Goal: Task Accomplishment & Management: Use online tool/utility

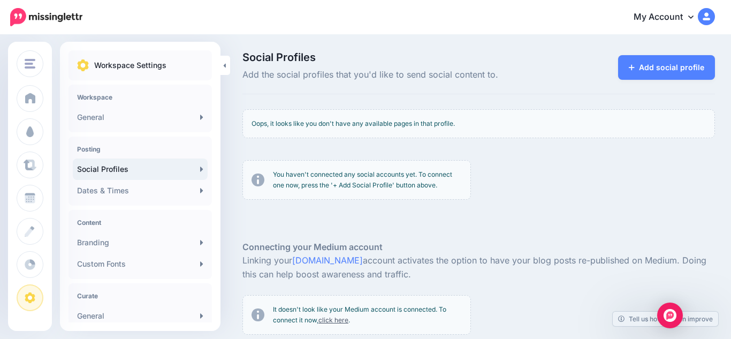
click at [427, 187] on p "You haven't connected any social accounts yet. To connect one now, press the '+…" at bounding box center [367, 179] width 189 height 21
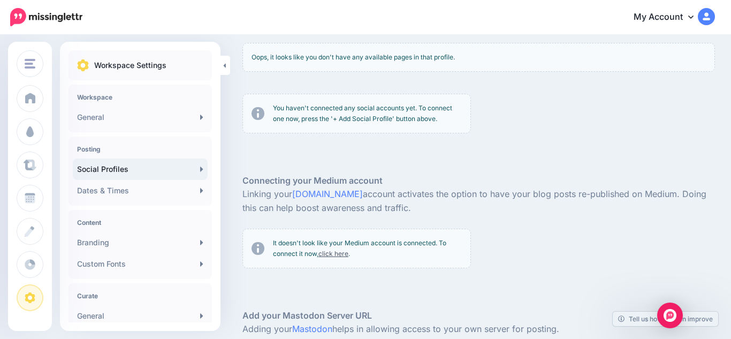
scroll to position [66, 0]
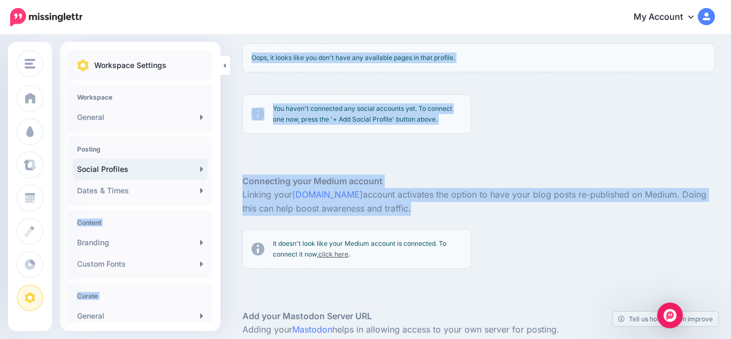
drag, startPoint x: 213, startPoint y: 181, endPoint x: 222, endPoint y: 266, distance: 86.1
click at [222, 266] on div "Black Torah Schedule Roots to Freedom Black Torah Schedule Healing Add Workspac…" at bounding box center [365, 218] width 731 height 497
click at [690, 19] on icon at bounding box center [690, 16] width 5 height 9
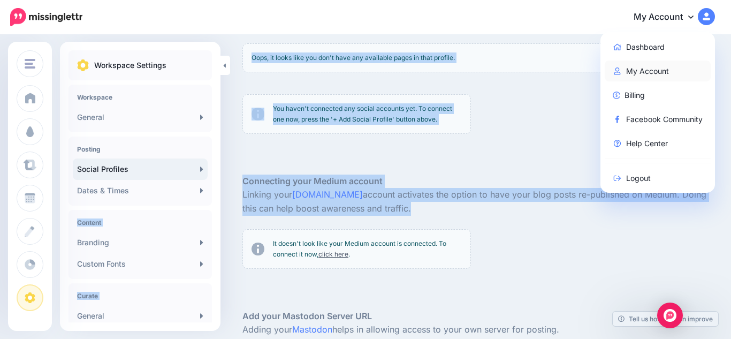
click at [654, 72] on link "My Account" at bounding box center [657, 70] width 106 height 21
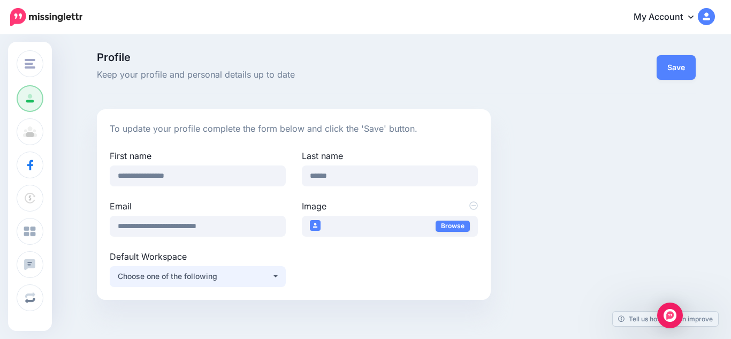
click at [276, 273] on button "Choose one of the following" at bounding box center [198, 276] width 176 height 21
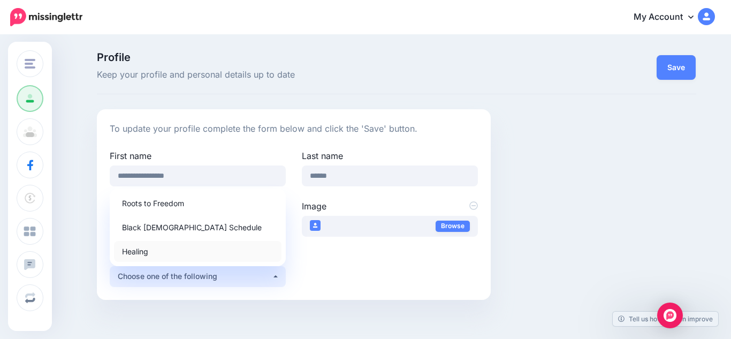
click at [248, 247] on link "Healing" at bounding box center [197, 251] width 167 height 21
select select "*****"
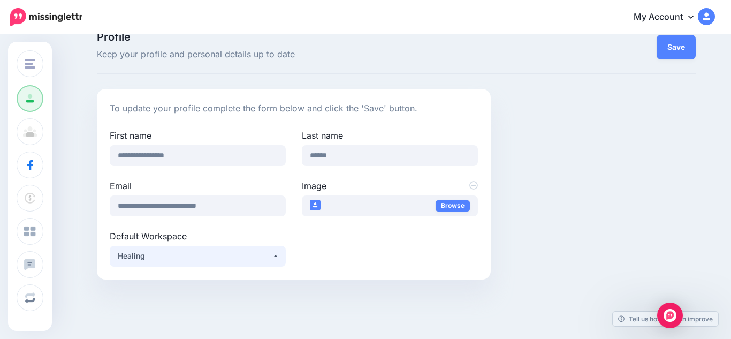
scroll to position [11, 0]
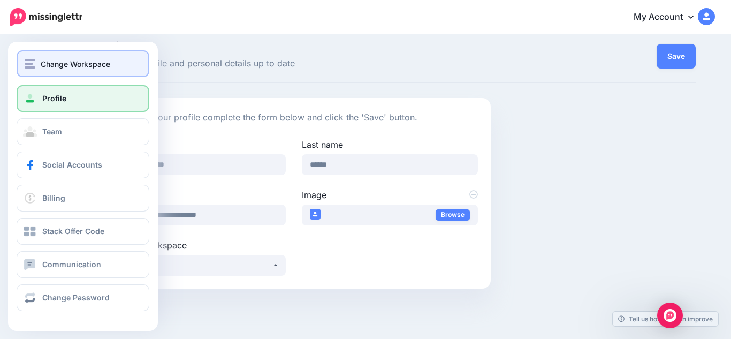
click at [57, 67] on span "Change Workspace" at bounding box center [76, 64] width 70 height 12
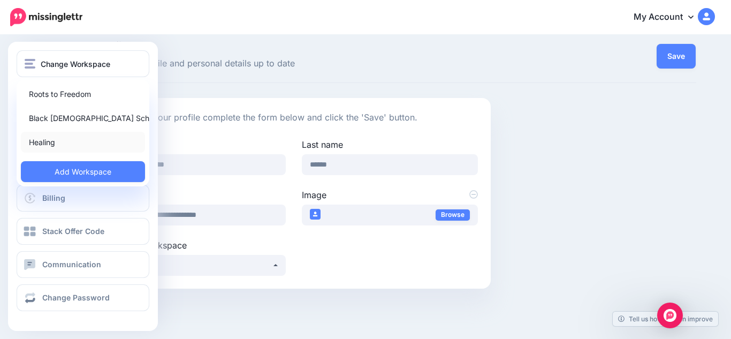
click at [53, 137] on link "Healing" at bounding box center [83, 142] width 124 height 21
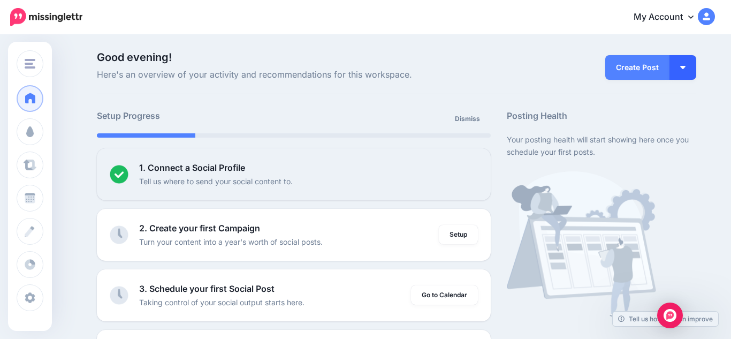
click at [675, 70] on button "button" at bounding box center [682, 67] width 27 height 25
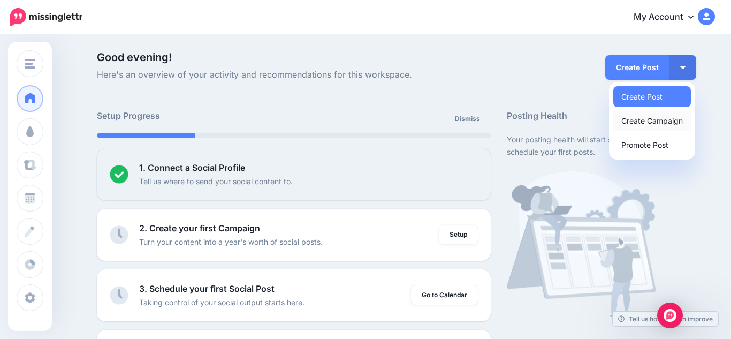
click at [637, 120] on link "Create Campaign" at bounding box center [652, 120] width 78 height 21
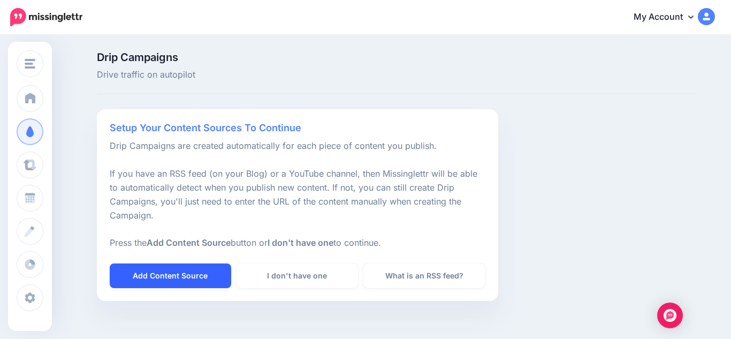
click at [166, 282] on link "Add Content Source" at bounding box center [170, 275] width 121 height 25
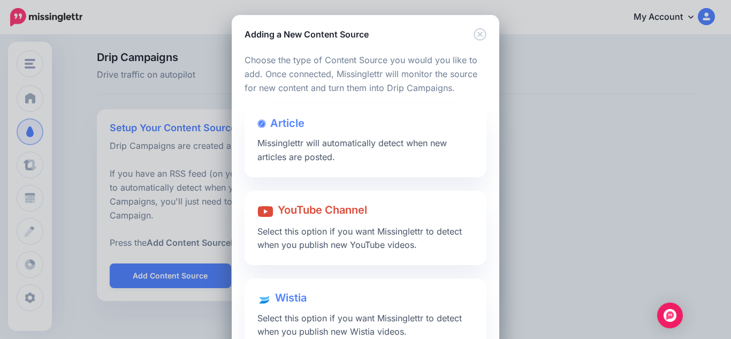
click at [491, 147] on div "Loading Loading Choose the type of Content Source you would you like to add. On…" at bounding box center [365, 203] width 267 height 324
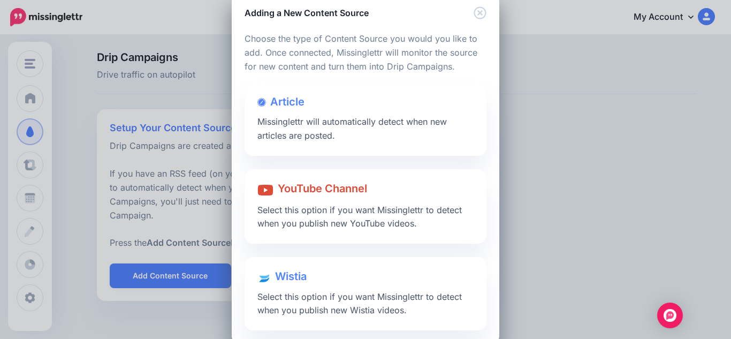
scroll to position [41, 0]
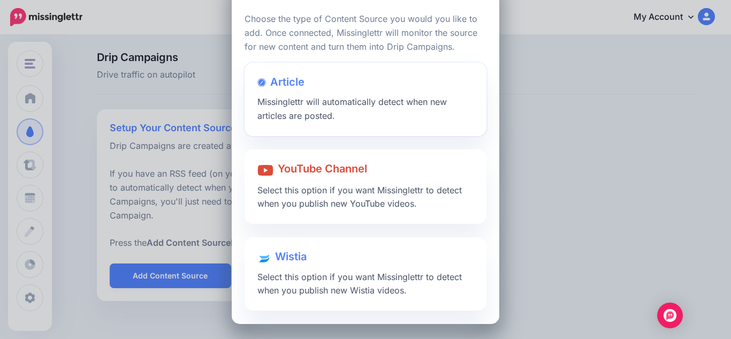
click at [302, 102] on span "Missinglettr will automatically detect when new articles are posted." at bounding box center [351, 108] width 189 height 25
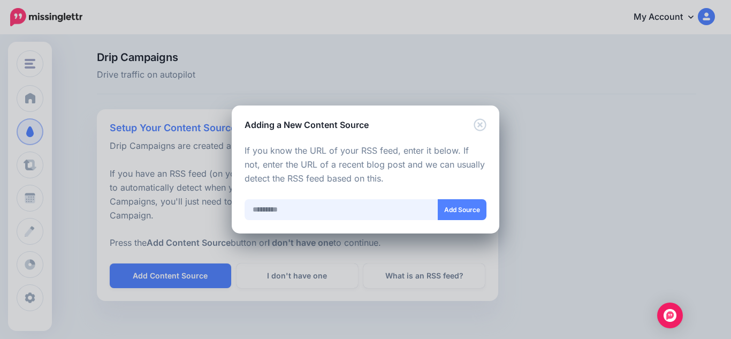
click at [262, 210] on input "text" at bounding box center [341, 209] width 194 height 21
click at [257, 211] on input "text" at bounding box center [341, 209] width 194 height 21
paste input "**********"
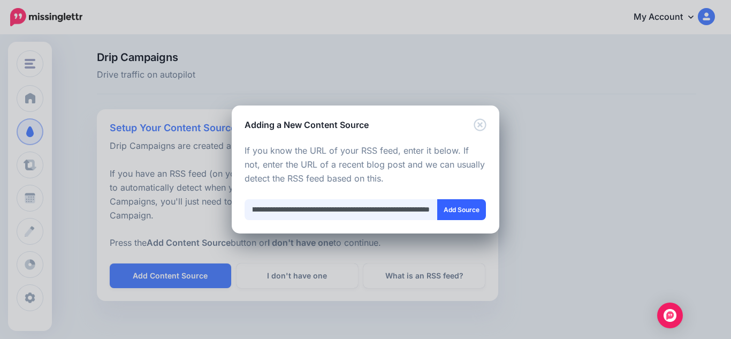
type input "**********"
click at [459, 206] on button "Add Source" at bounding box center [461, 209] width 49 height 21
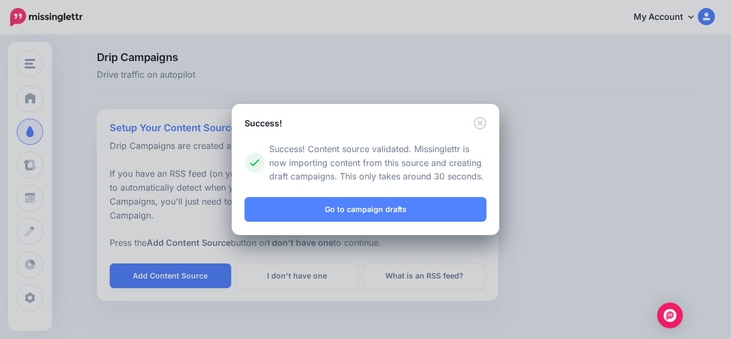
click at [403, 223] on div at bounding box center [365, 227] width 242 height 13
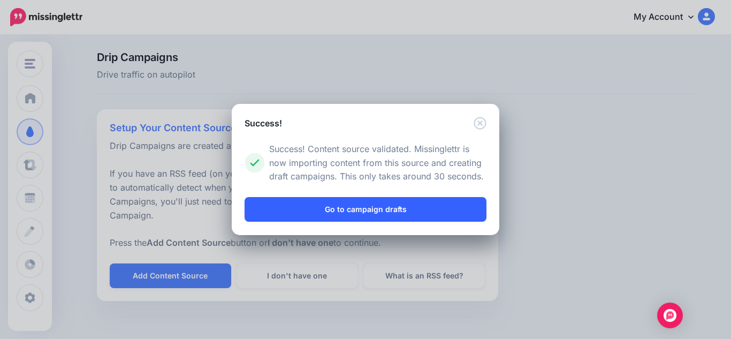
click at [391, 207] on link "Go to campaign drafts" at bounding box center [365, 209] width 242 height 25
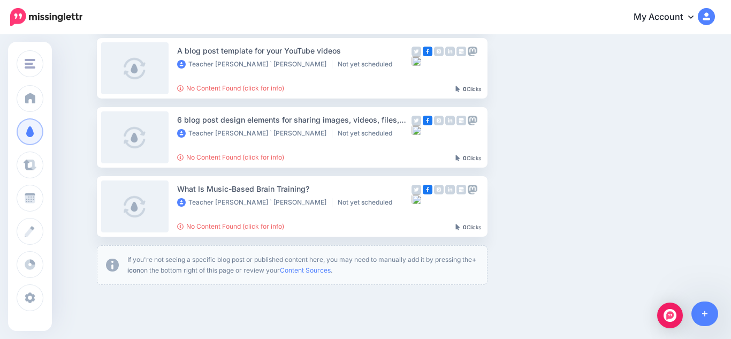
scroll to position [248, 0]
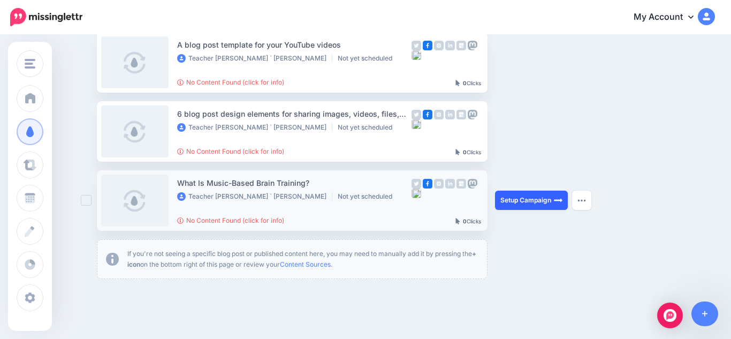
click at [522, 205] on link "Setup Campaign" at bounding box center [531, 199] width 73 height 19
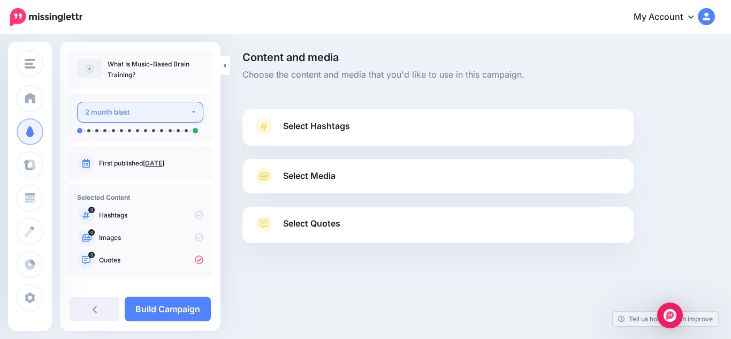
click at [187, 110] on button "2 month blast" at bounding box center [140, 112] width 126 height 21
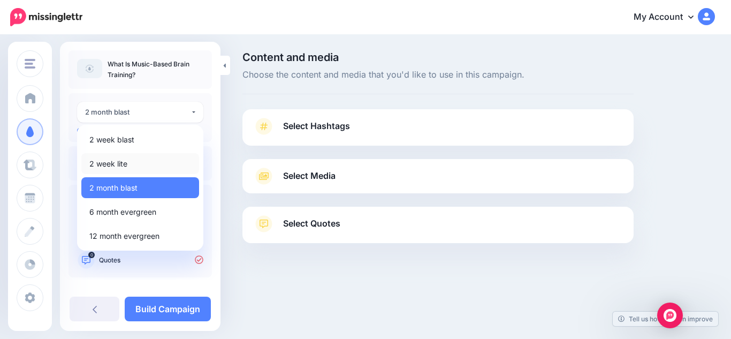
click at [159, 163] on link "2 week lite" at bounding box center [140, 163] width 118 height 21
select select "******"
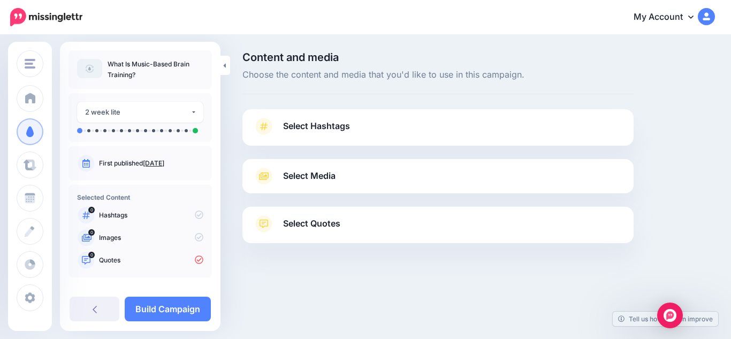
click at [336, 124] on span "Select Hashtags" at bounding box center [316, 126] width 67 height 14
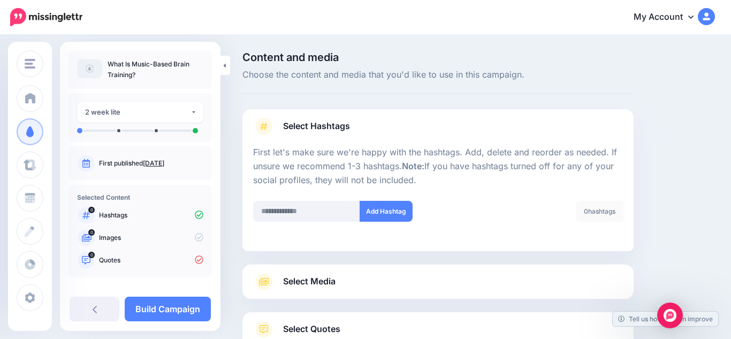
scroll to position [79, 0]
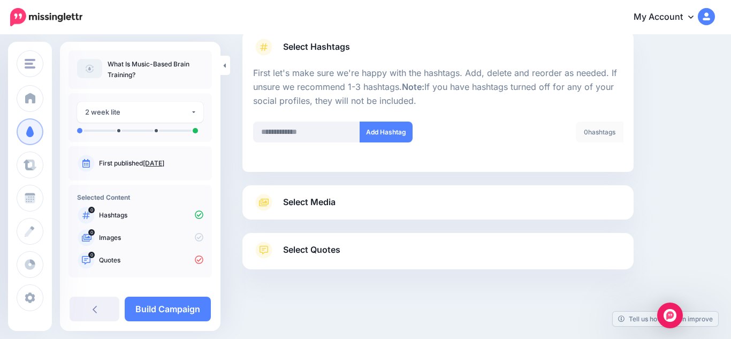
click at [314, 208] on span "Select Media" at bounding box center [309, 202] width 52 height 14
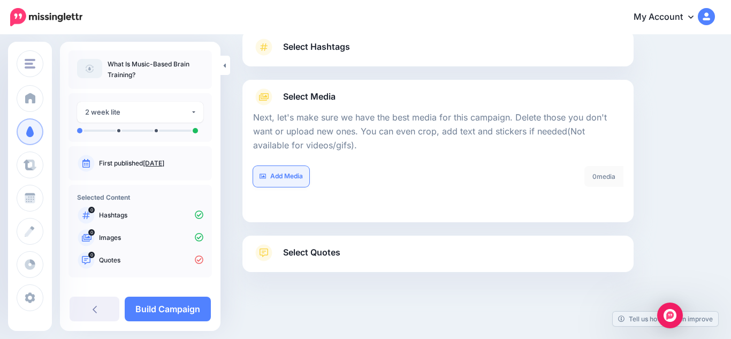
click at [288, 179] on link "Add Media" at bounding box center [281, 176] width 56 height 21
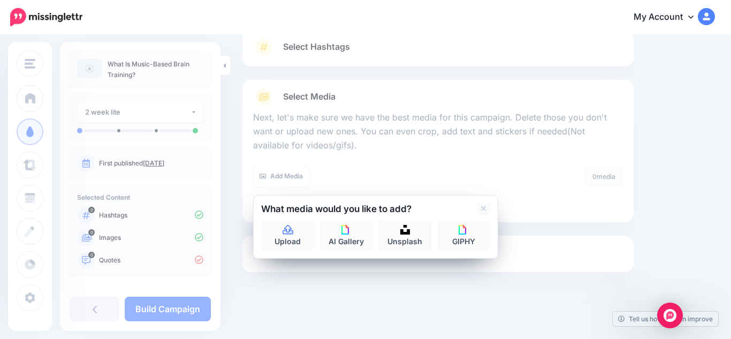
click at [684, 173] on div "Content and media Choose the content and media that you'd like to use in this c…" at bounding box center [478, 149] width 488 height 352
click at [660, 175] on div "Content and media Choose the content and media that you'd like to use in this c…" at bounding box center [478, 149] width 488 height 352
click at [161, 69] on p "What Is Music-Based Brain Training?" at bounding box center [155, 69] width 96 height 21
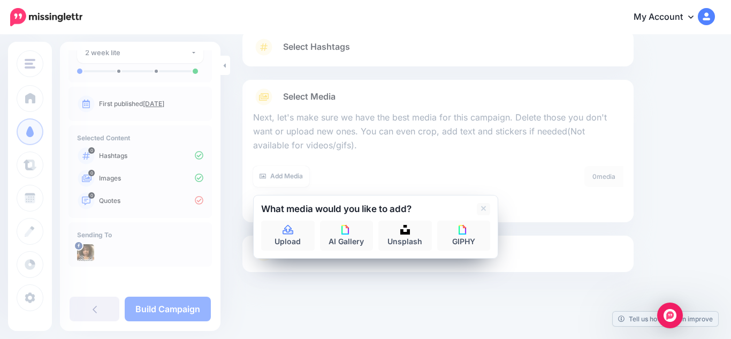
click at [94, 309] on icon at bounding box center [95, 308] width 4 height 9
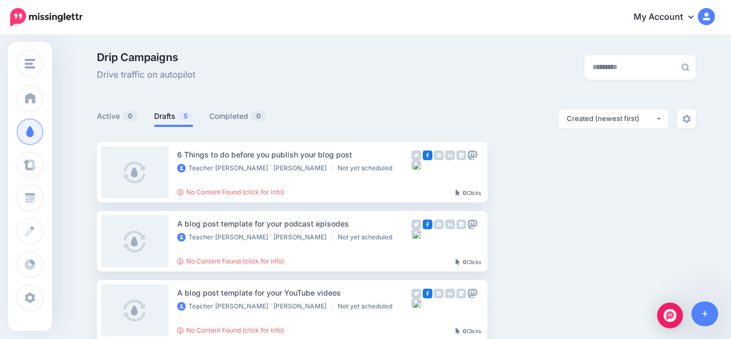
click at [701, 26] on link "My Account" at bounding box center [669, 17] width 92 height 26
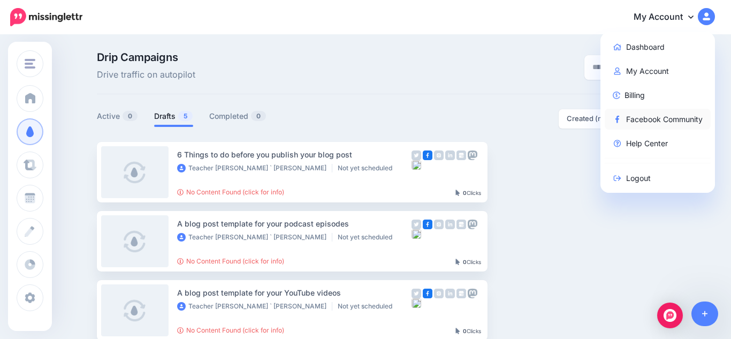
click at [672, 117] on link "Facebook Community" at bounding box center [657, 119] width 106 height 21
